Goal: Check status: Check status

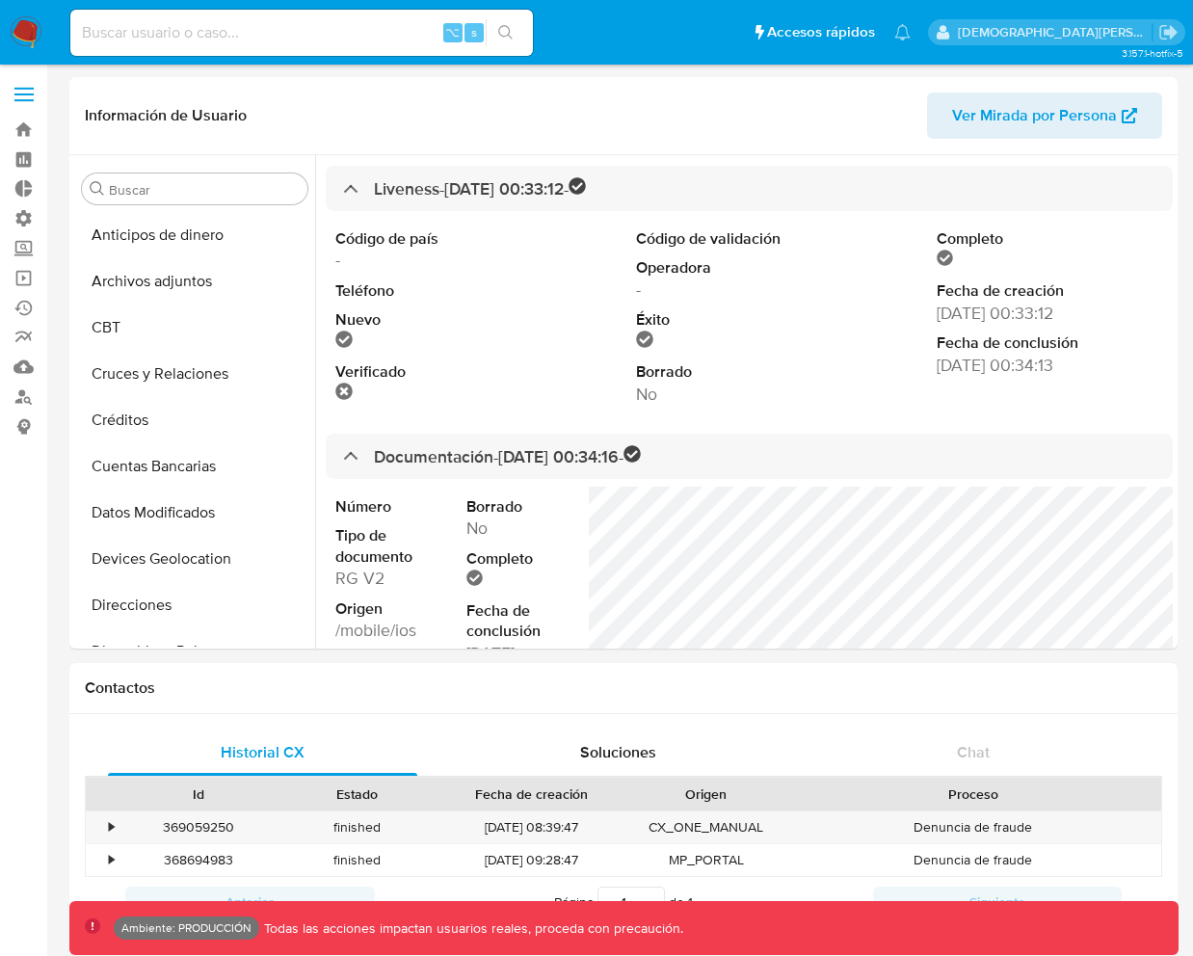
select select "10"
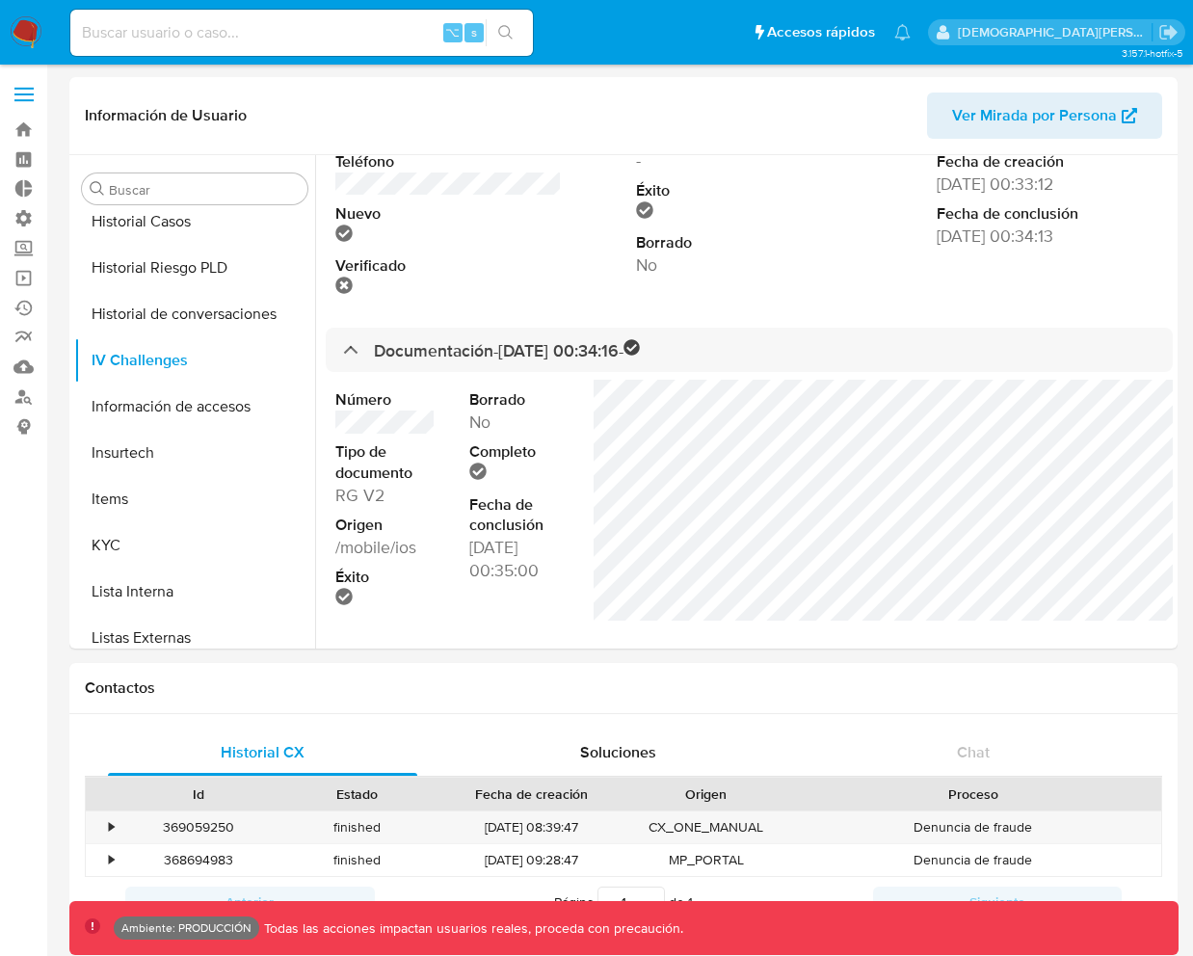
scroll to position [129, 0]
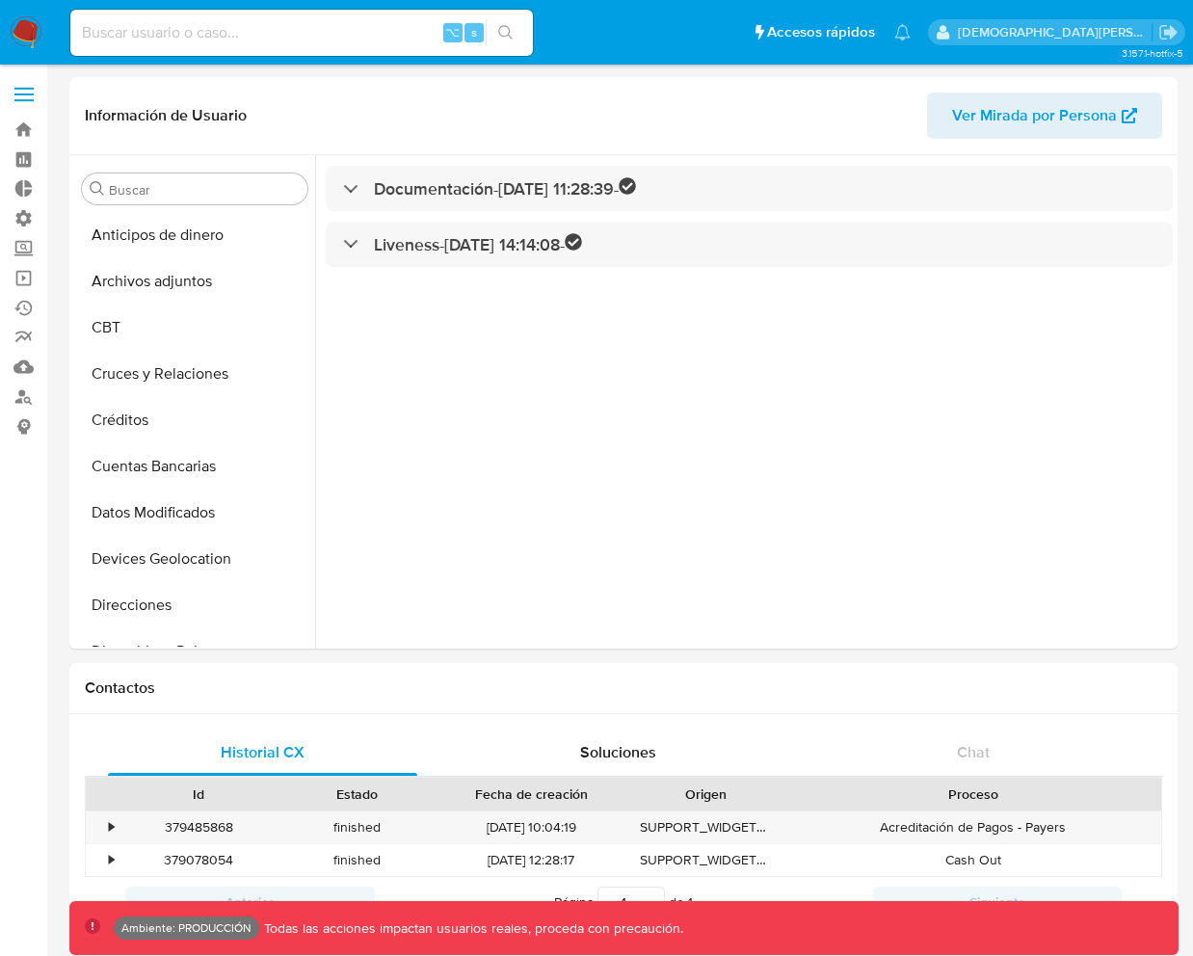
select select "10"
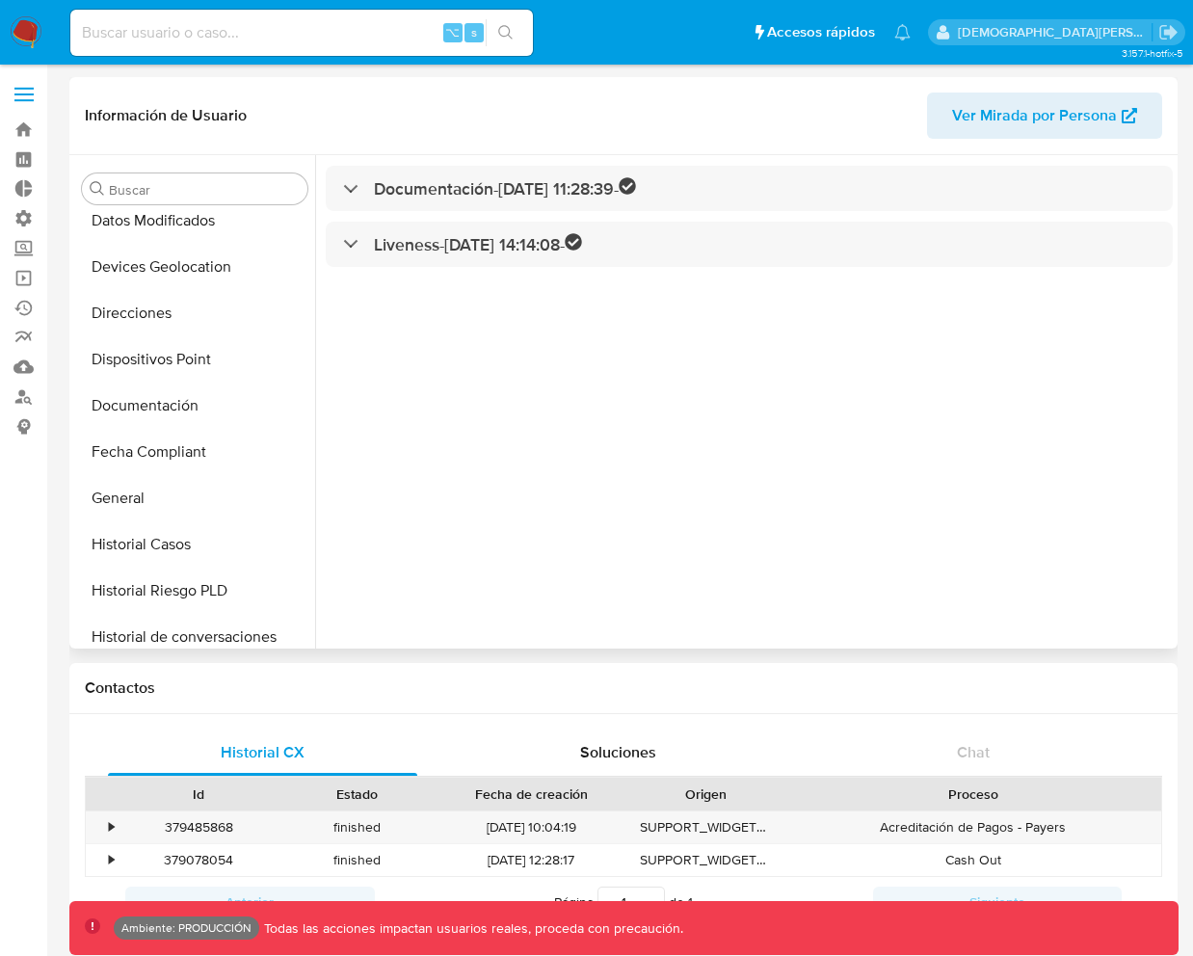
scroll to position [291, 0]
click at [180, 410] on button "Documentación" at bounding box center [186, 406] width 225 height 46
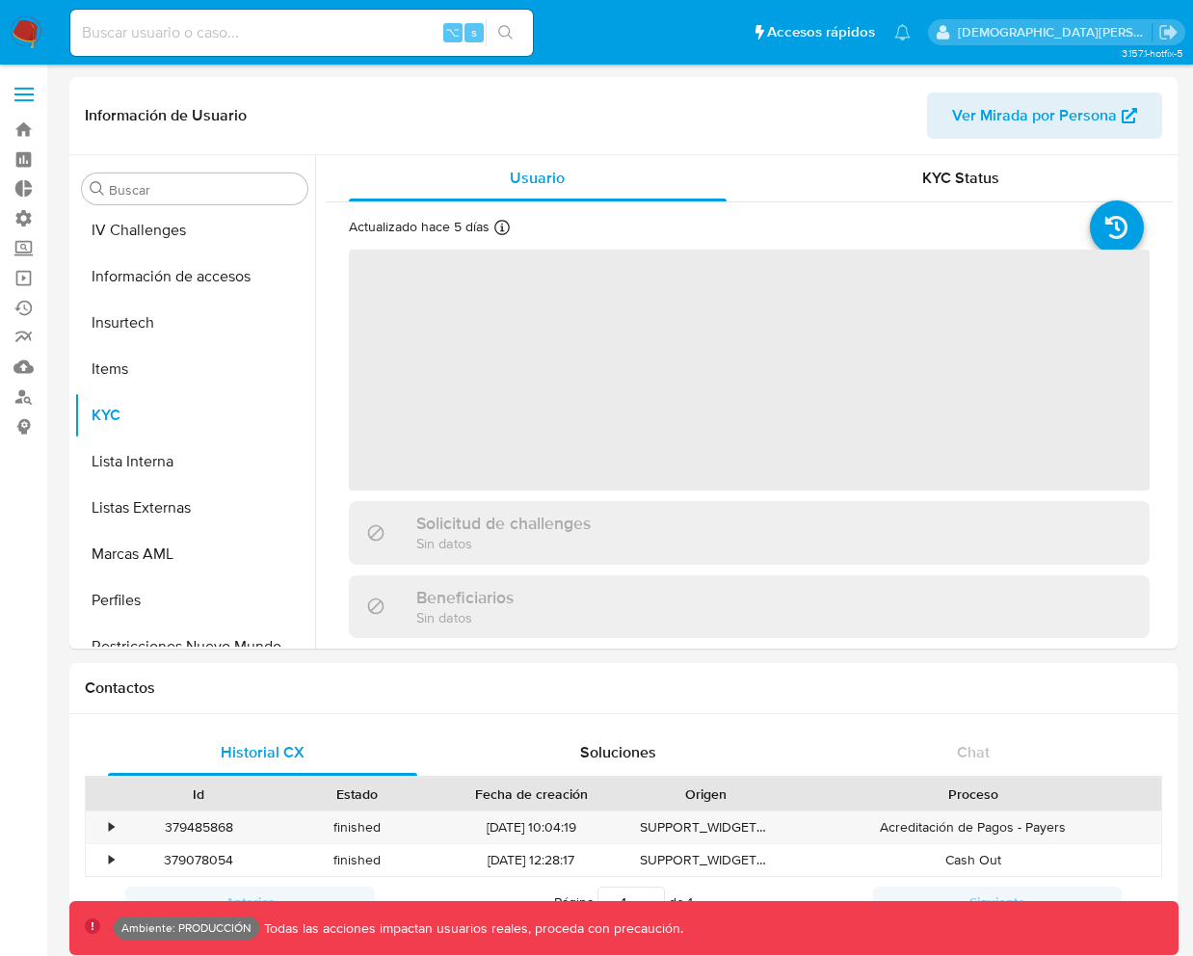
scroll to position [814, 0]
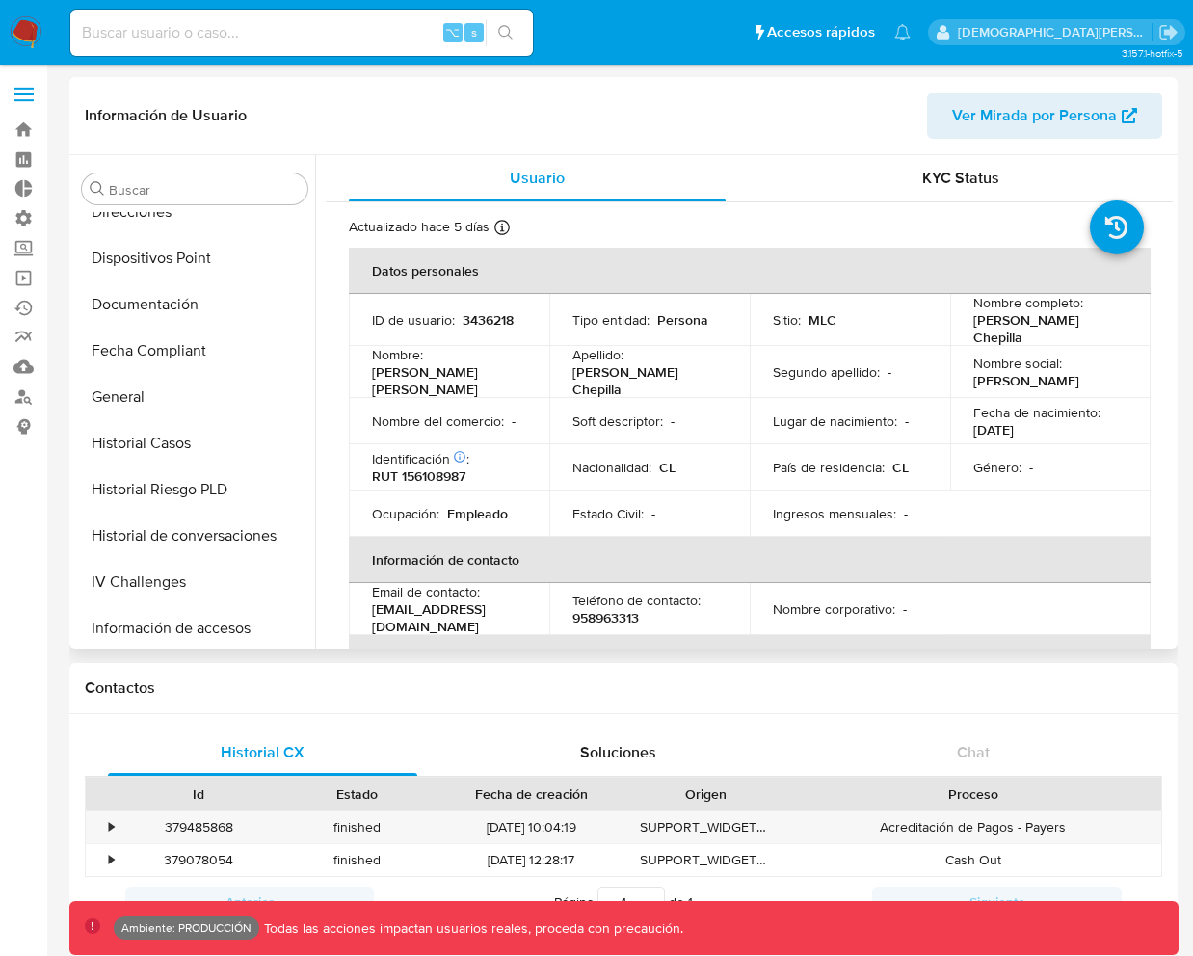
select select "10"
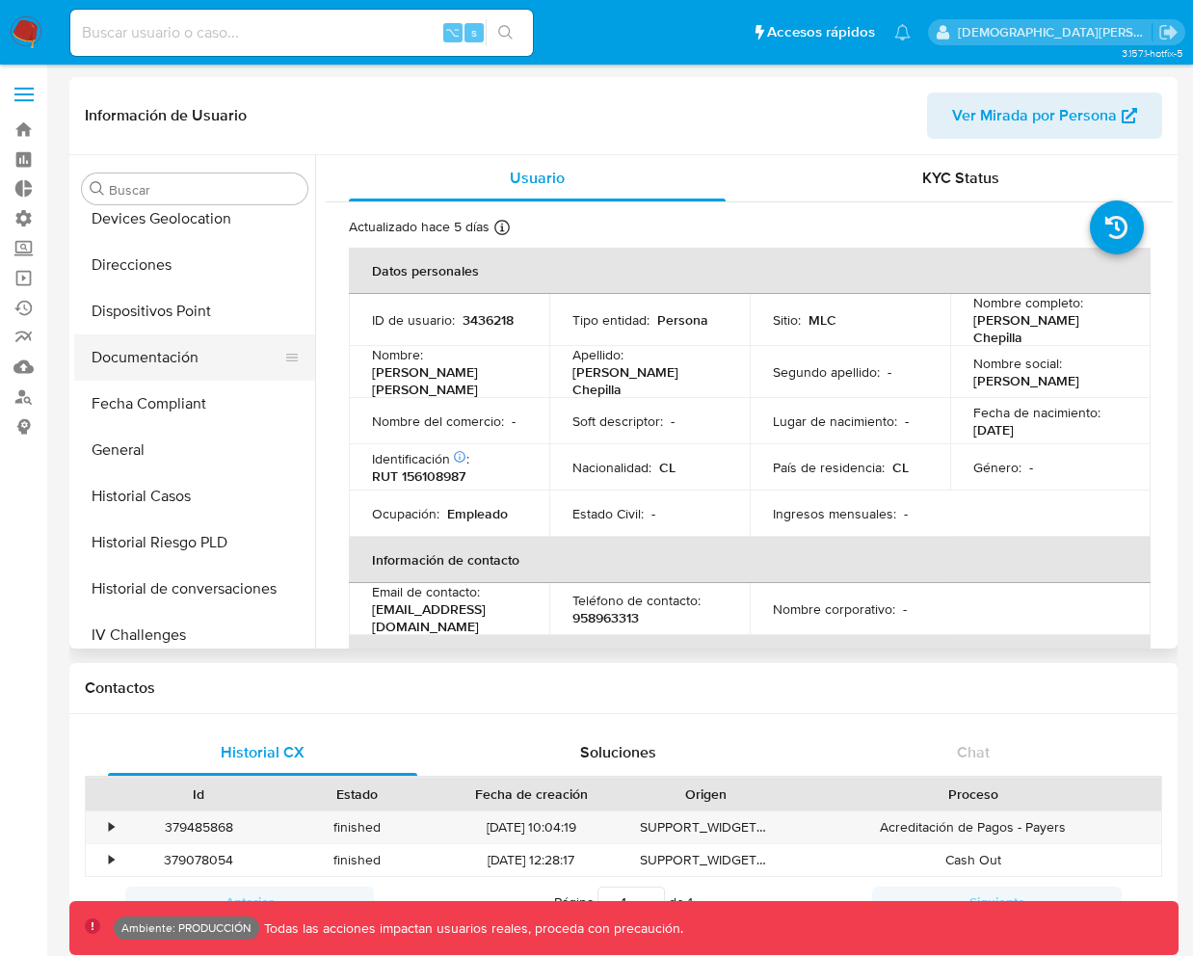
click at [172, 360] on button "Documentación" at bounding box center [186, 357] width 225 height 46
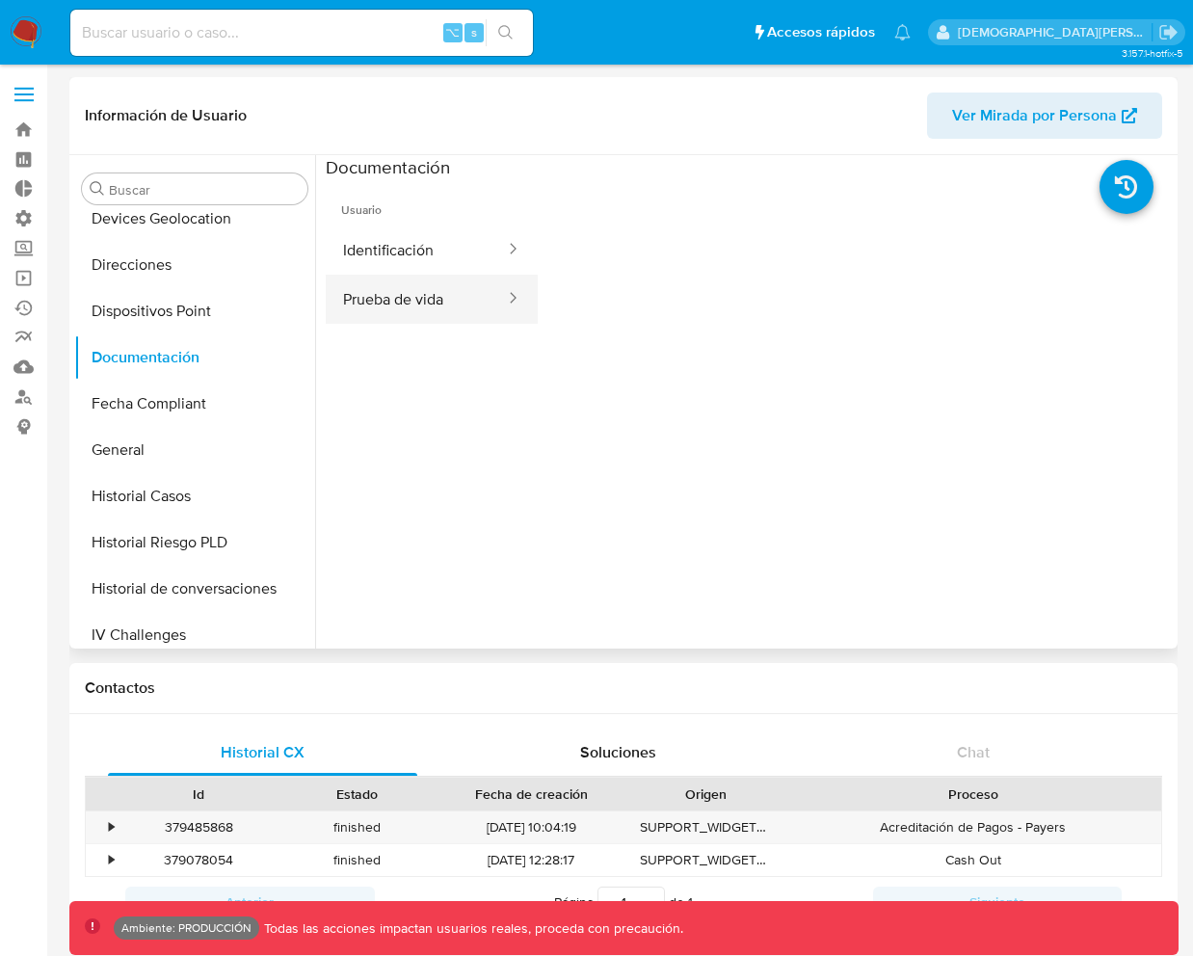
click at [488, 301] on button "Prueba de vida" at bounding box center [416, 299] width 181 height 49
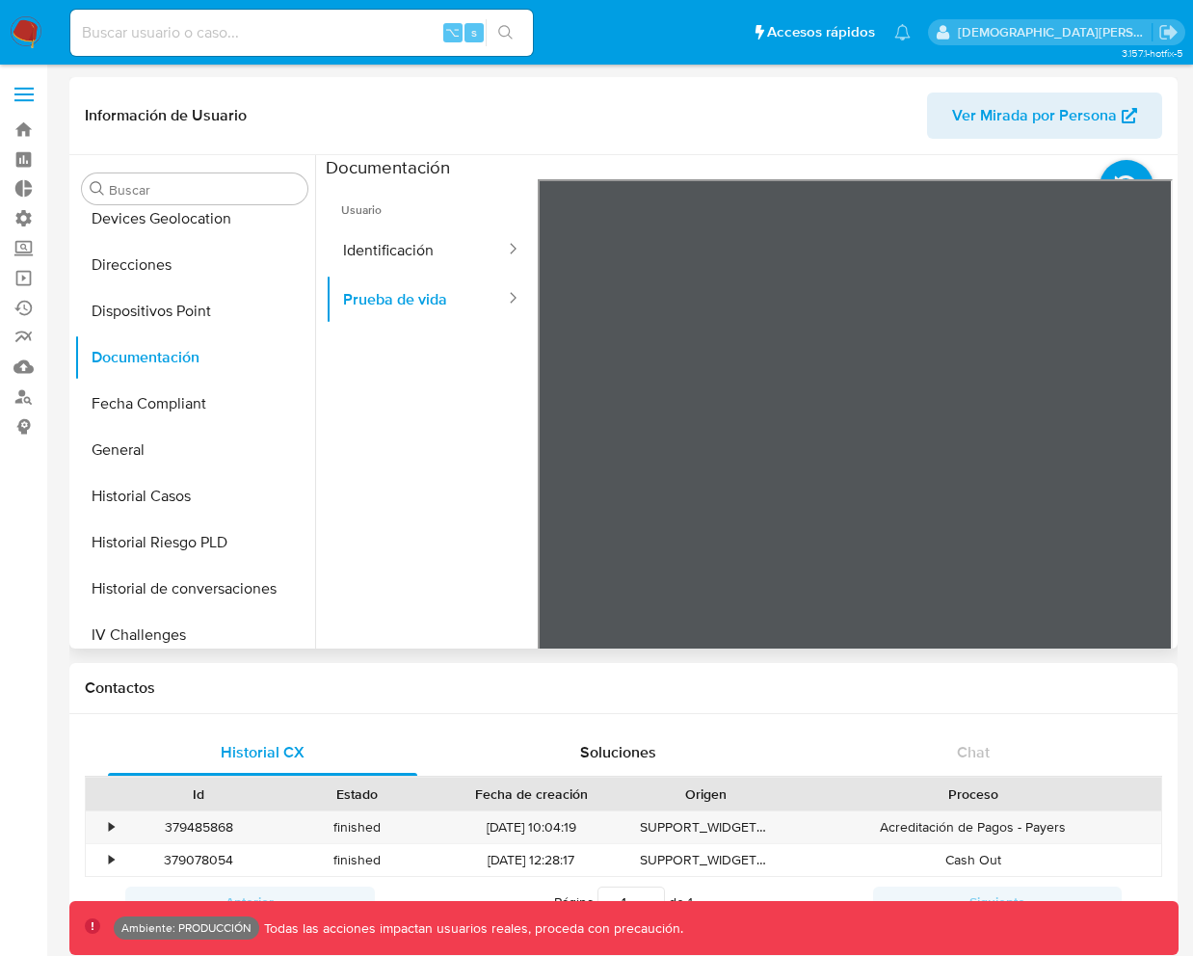
click at [1166, 619] on div at bounding box center [743, 401] width 857 height 493
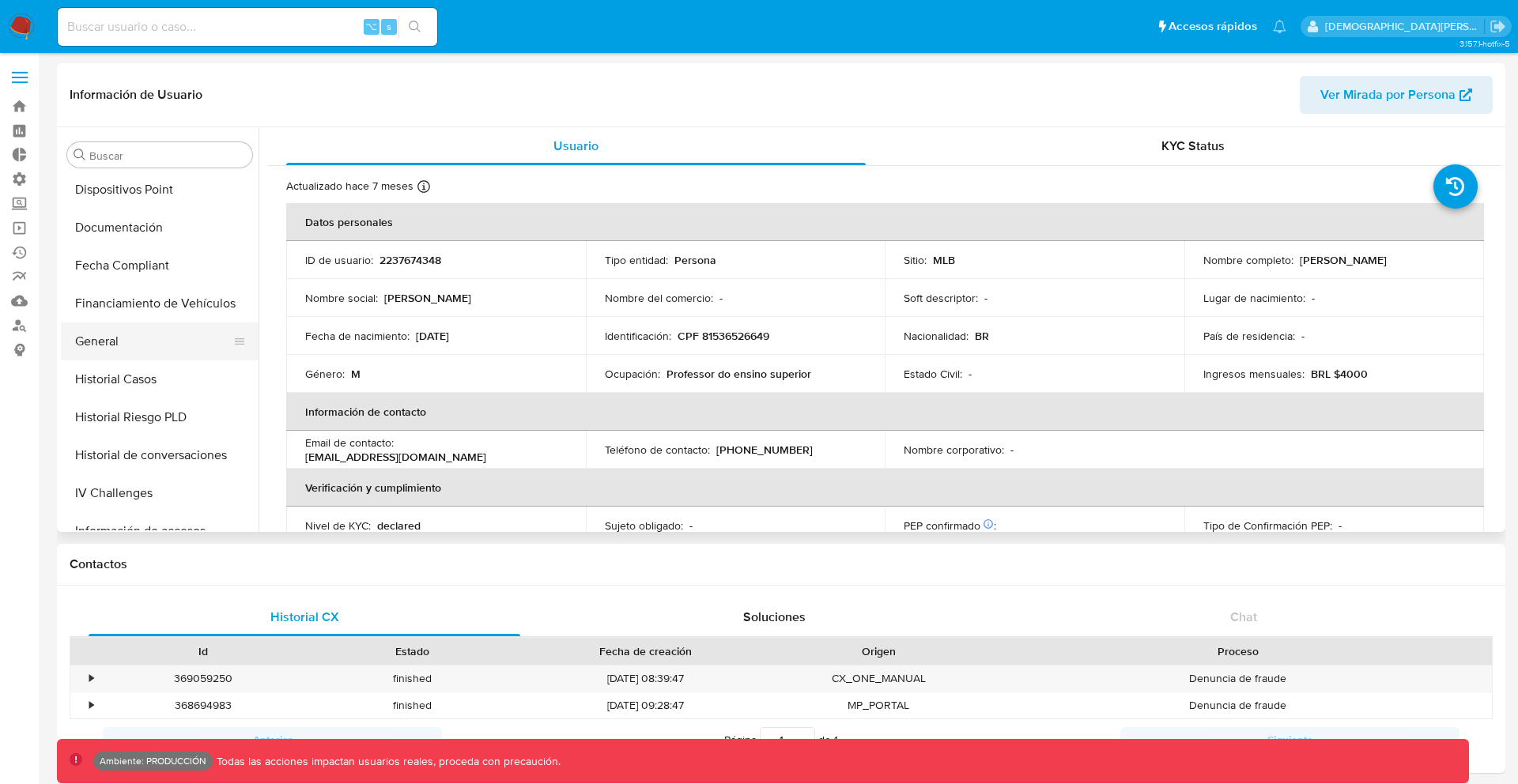
select select "10"
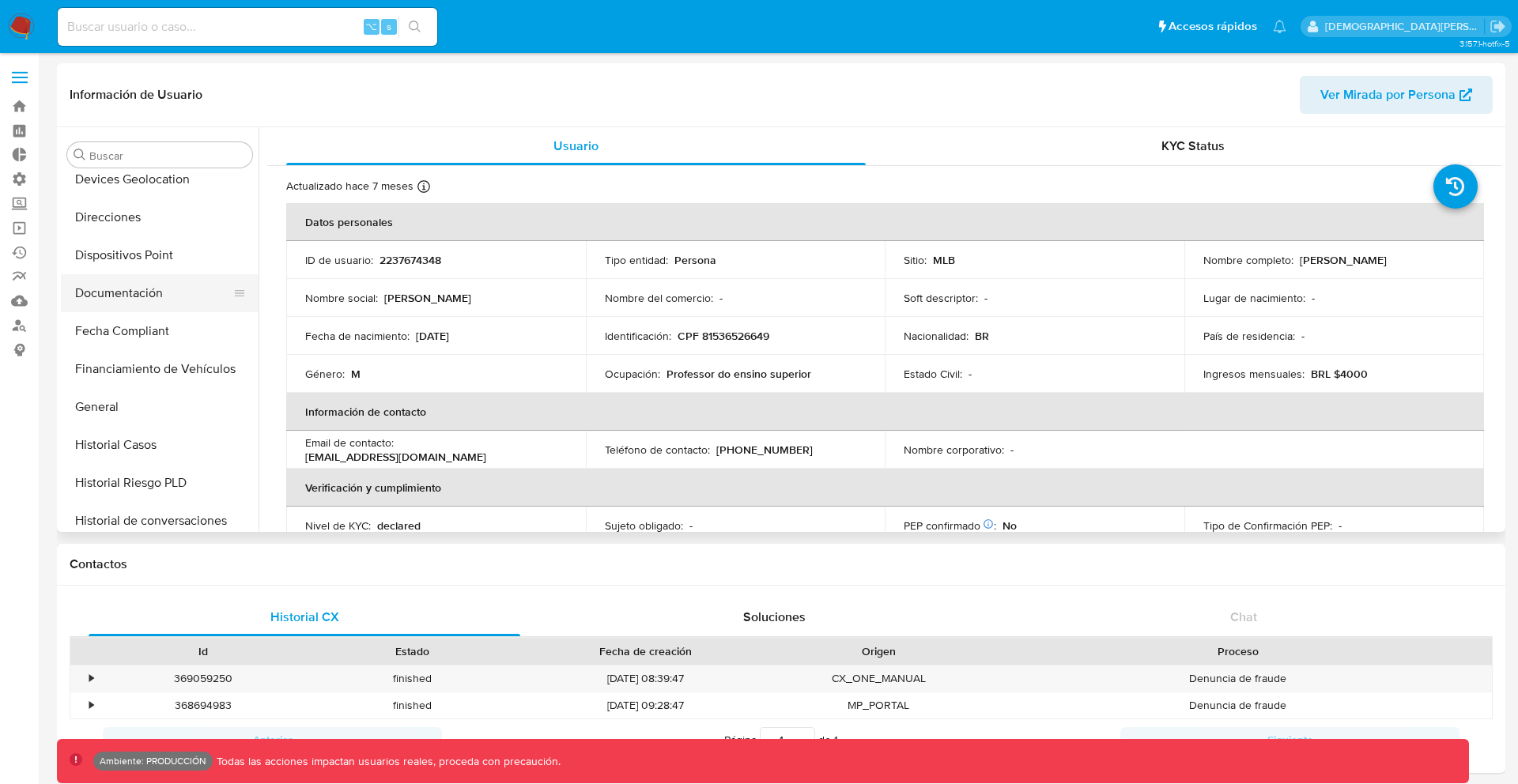
scroll to position [271, 0]
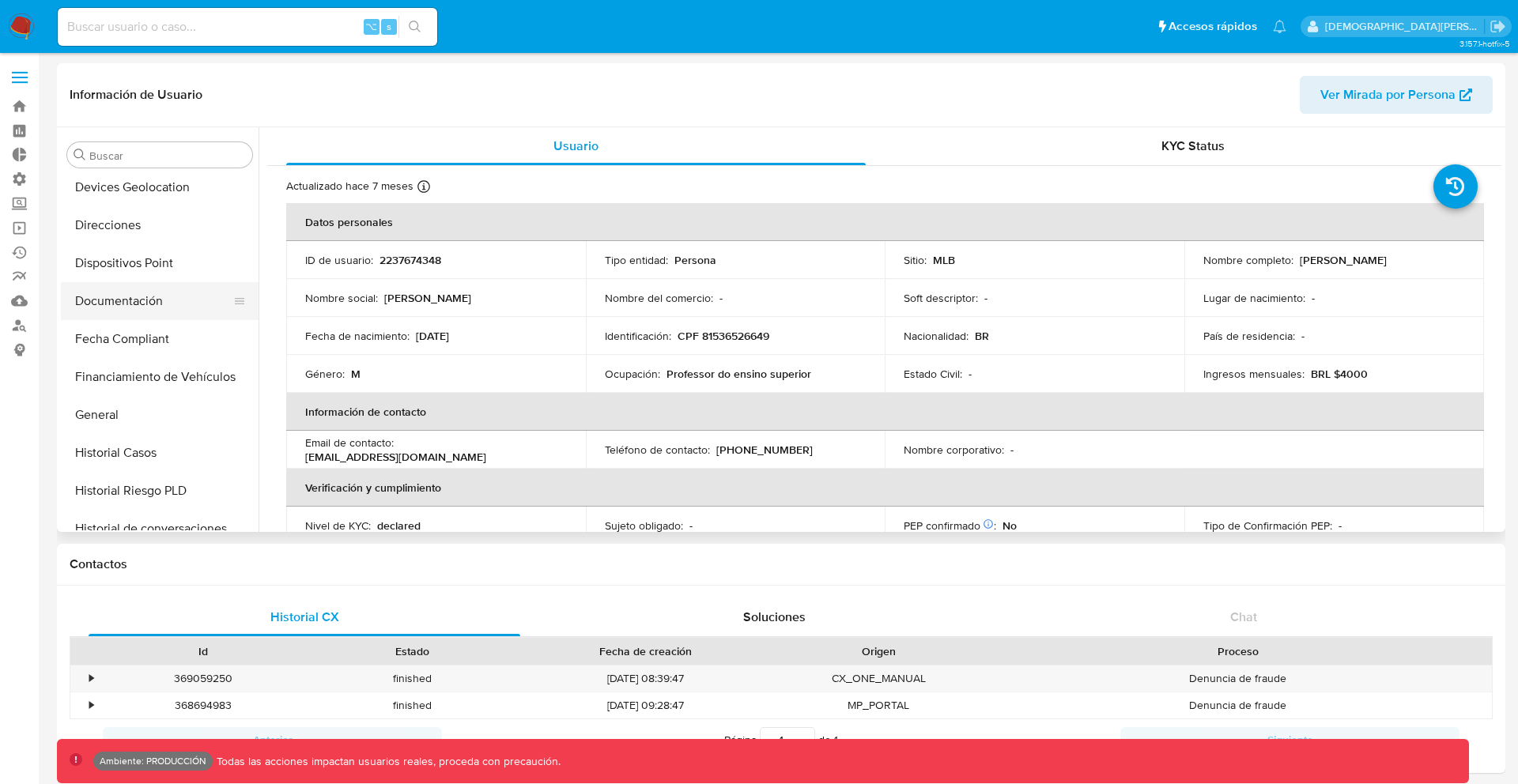
click at [142, 295] on button "Documentación" at bounding box center [153, 301] width 185 height 38
